Goal: Information Seeking & Learning: Learn about a topic

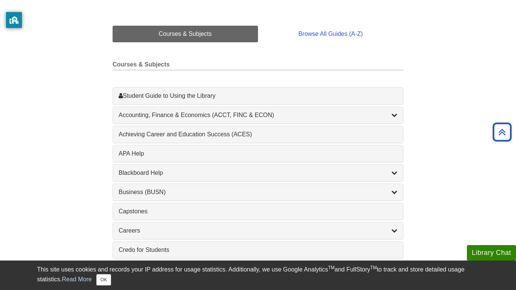
scroll to position [170, 0]
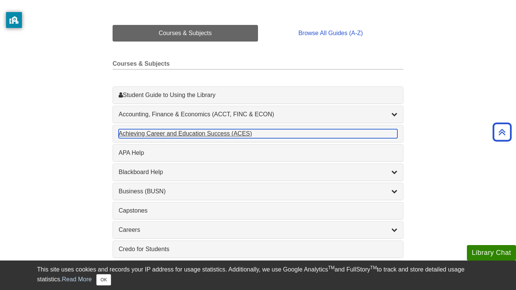
click at [244, 132] on div "Achieving Career and Education Success (ACES) , 1 guides" at bounding box center [258, 133] width 279 height 9
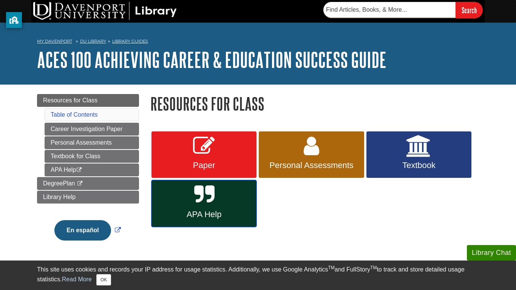
click at [238, 199] on link "APA Help" at bounding box center [203, 203] width 105 height 47
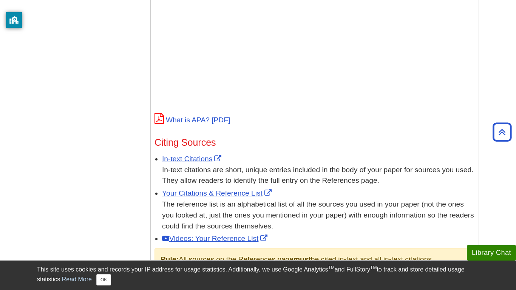
scroll to position [327, 0]
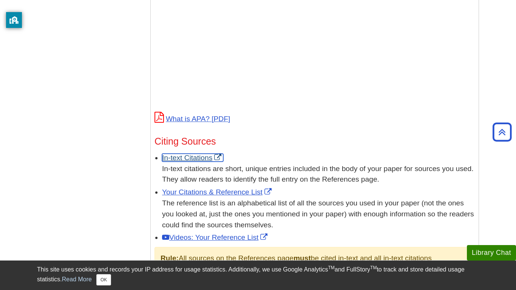
click at [213, 154] on link "In-text Citations" at bounding box center [192, 158] width 61 height 8
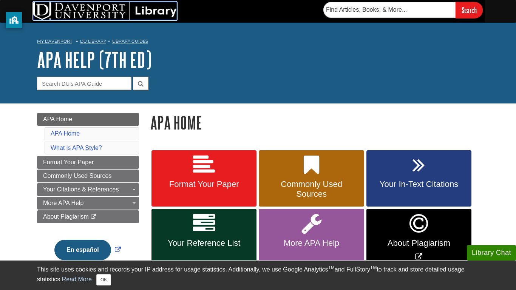
click at [105, 15] on img at bounding box center [105, 11] width 144 height 18
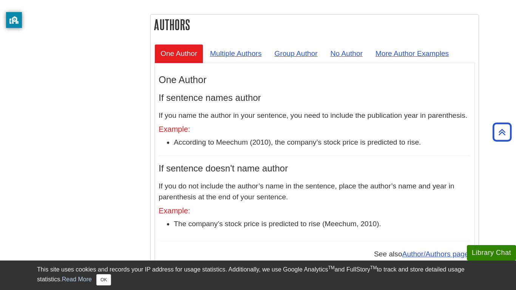
scroll to position [702, 0]
click at [353, 44] on link "No Author" at bounding box center [346, 53] width 44 height 19
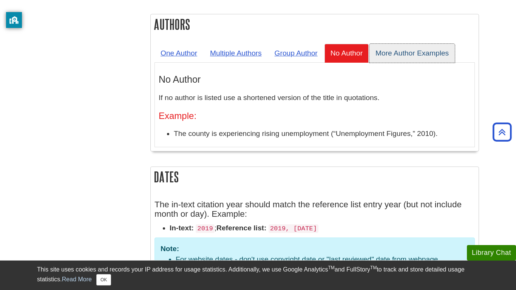
click at [435, 44] on link "More Author Examples" at bounding box center [411, 53] width 85 height 19
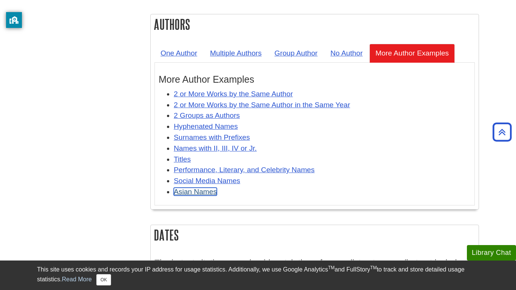
click at [203, 188] on link "Asian Names" at bounding box center [195, 192] width 43 height 8
click at [203, 44] on link "One Author" at bounding box center [178, 53] width 49 height 19
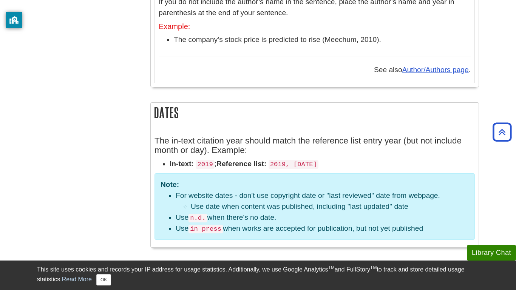
scroll to position [0, 0]
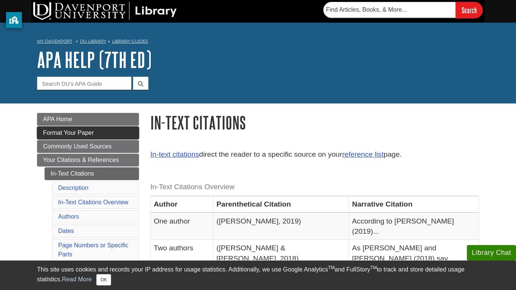
click at [104, 131] on link "Format Your Paper" at bounding box center [88, 133] width 102 height 13
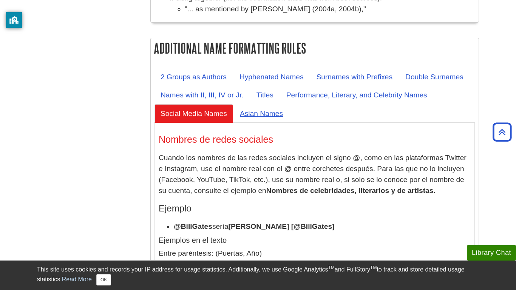
scroll to position [3145, 0]
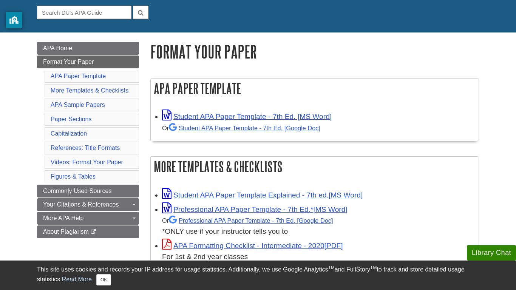
scroll to position [71, 0]
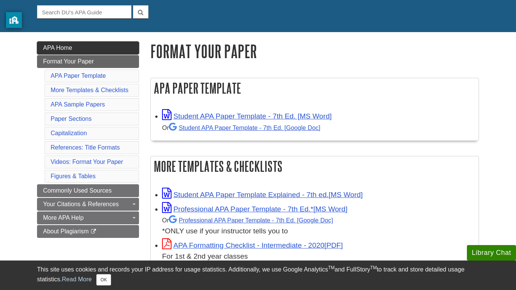
click at [123, 46] on link "APA Home" at bounding box center [88, 48] width 102 height 13
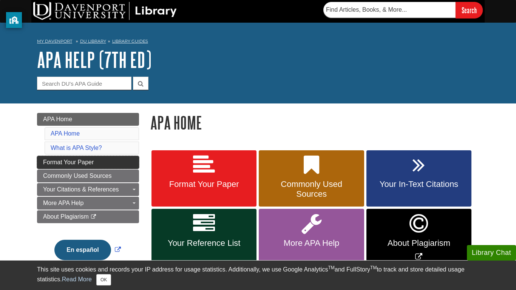
click at [115, 164] on link "Format Your Paper" at bounding box center [88, 162] width 102 height 13
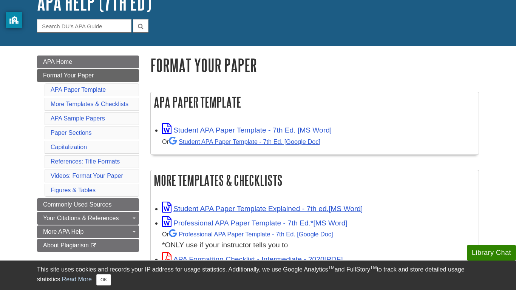
scroll to position [59, 0]
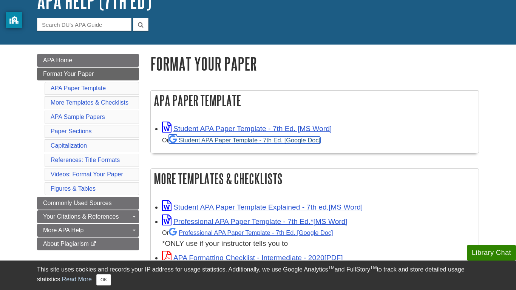
click at [250, 140] on link "Student APA Paper Template - 7th Ed. [Google Doc]" at bounding box center [244, 140] width 151 height 7
